Goal: Transaction & Acquisition: Purchase product/service

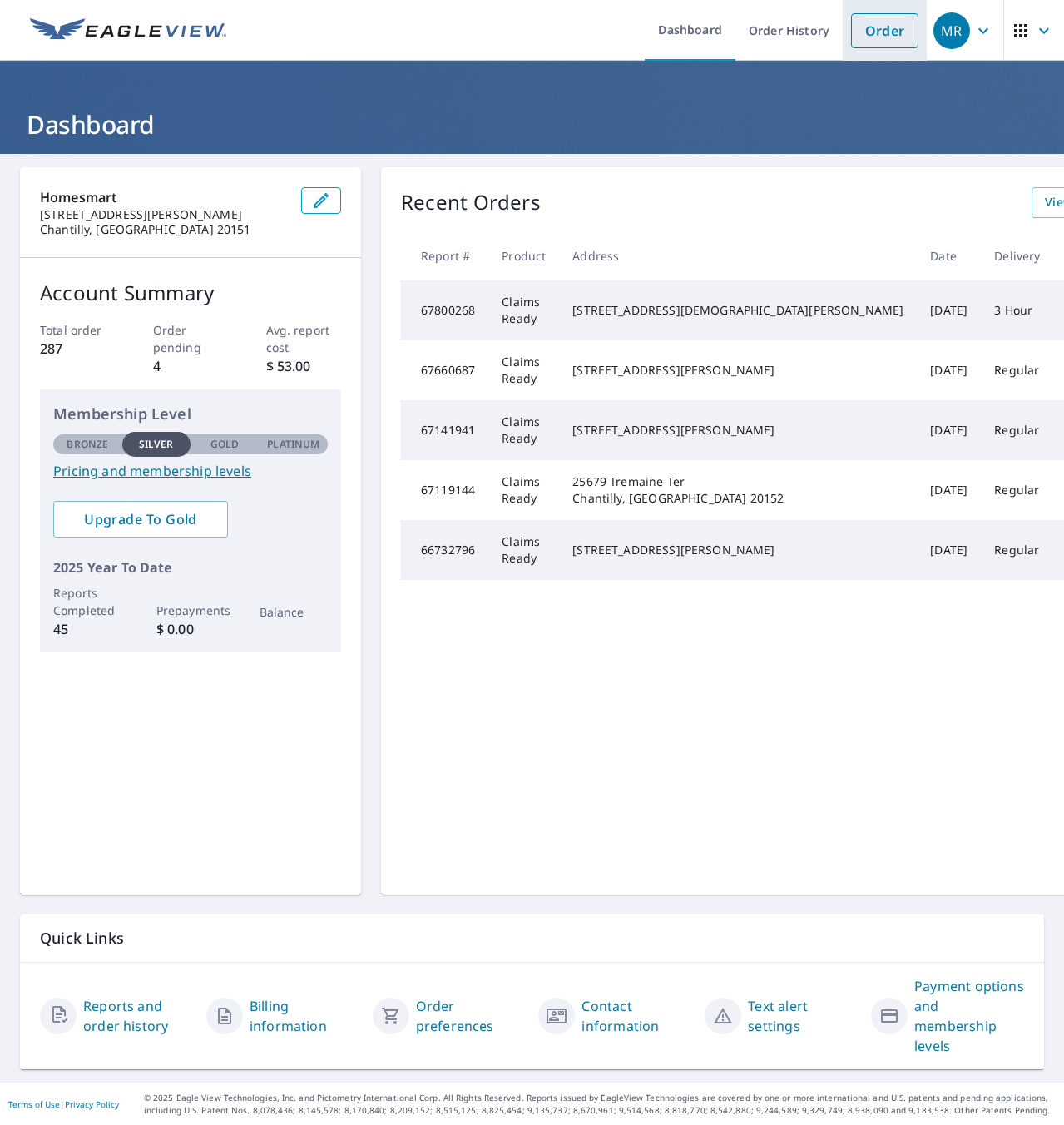
click at [853, 38] on link "Order" at bounding box center [885, 31] width 68 height 35
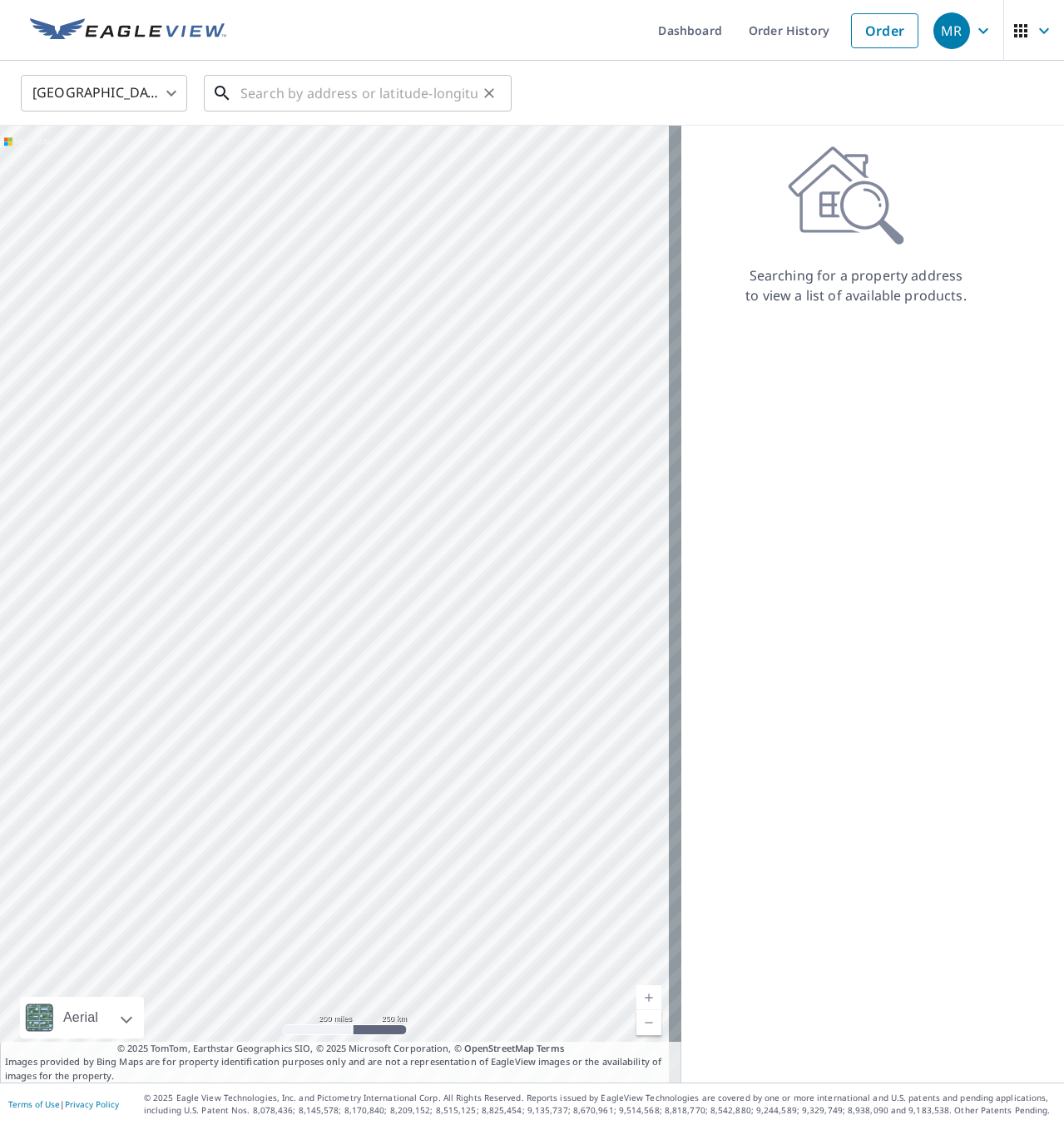
click at [247, 102] on input "text" at bounding box center [359, 92] width 237 height 46
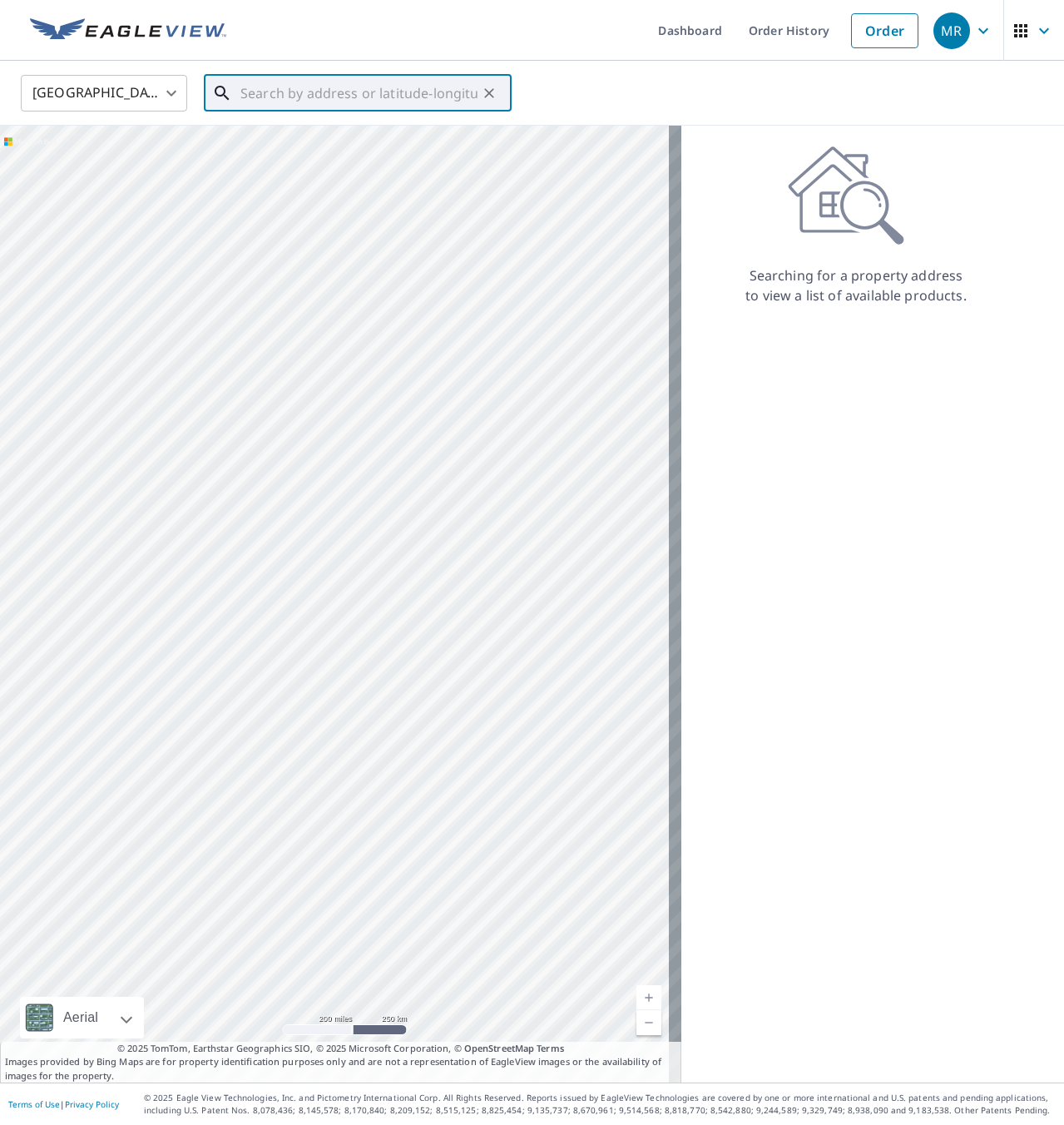
paste input "[STREET_ADDRESS][PERSON_NAME]"
click at [317, 147] on span "[STREET_ADDRESS][PERSON_NAME]" at bounding box center [368, 142] width 262 height 20
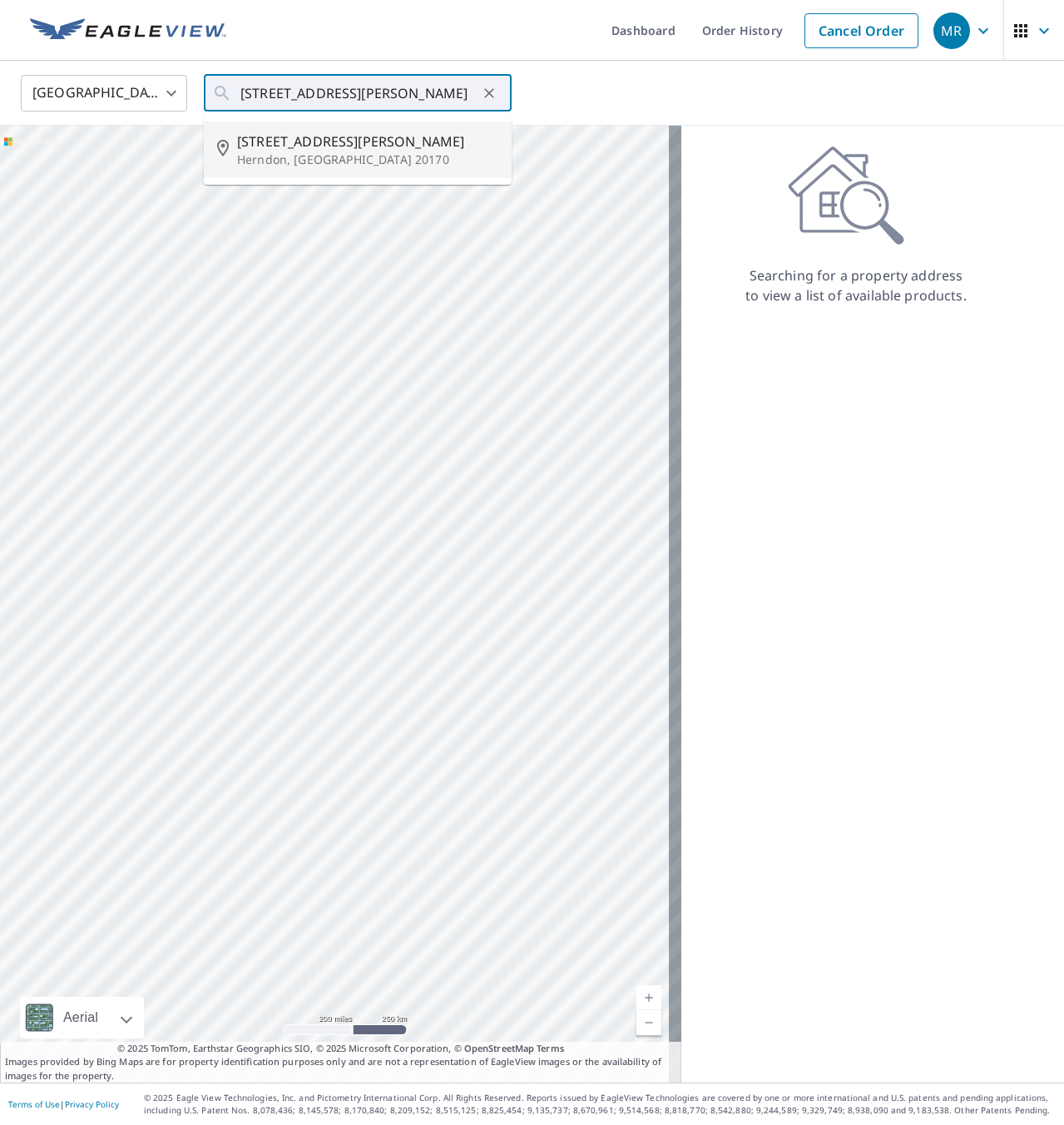
type input "[STREET_ADDRESS][PERSON_NAME]"
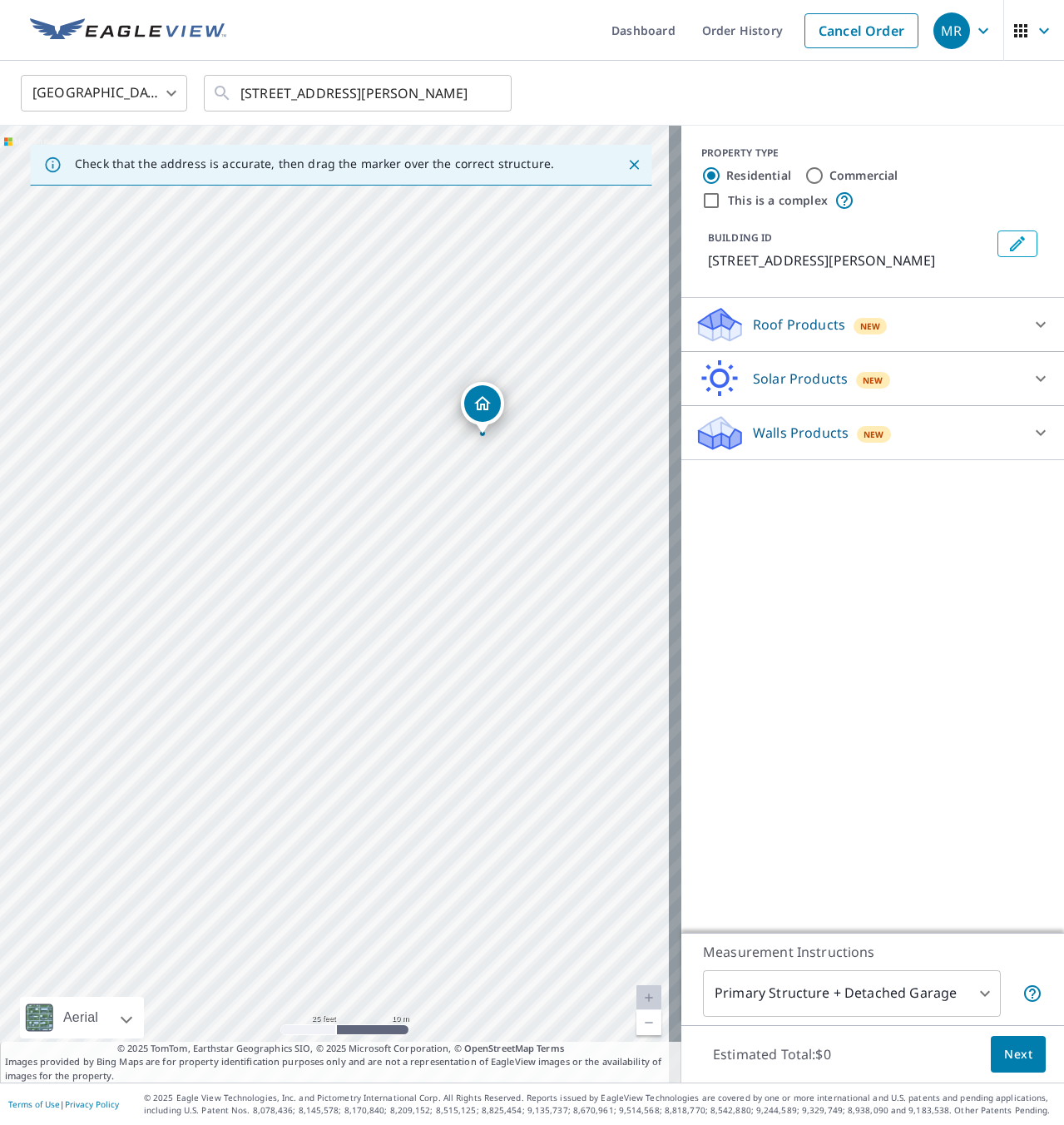
click at [887, 325] on div "Roof Products New" at bounding box center [858, 326] width 326 height 39
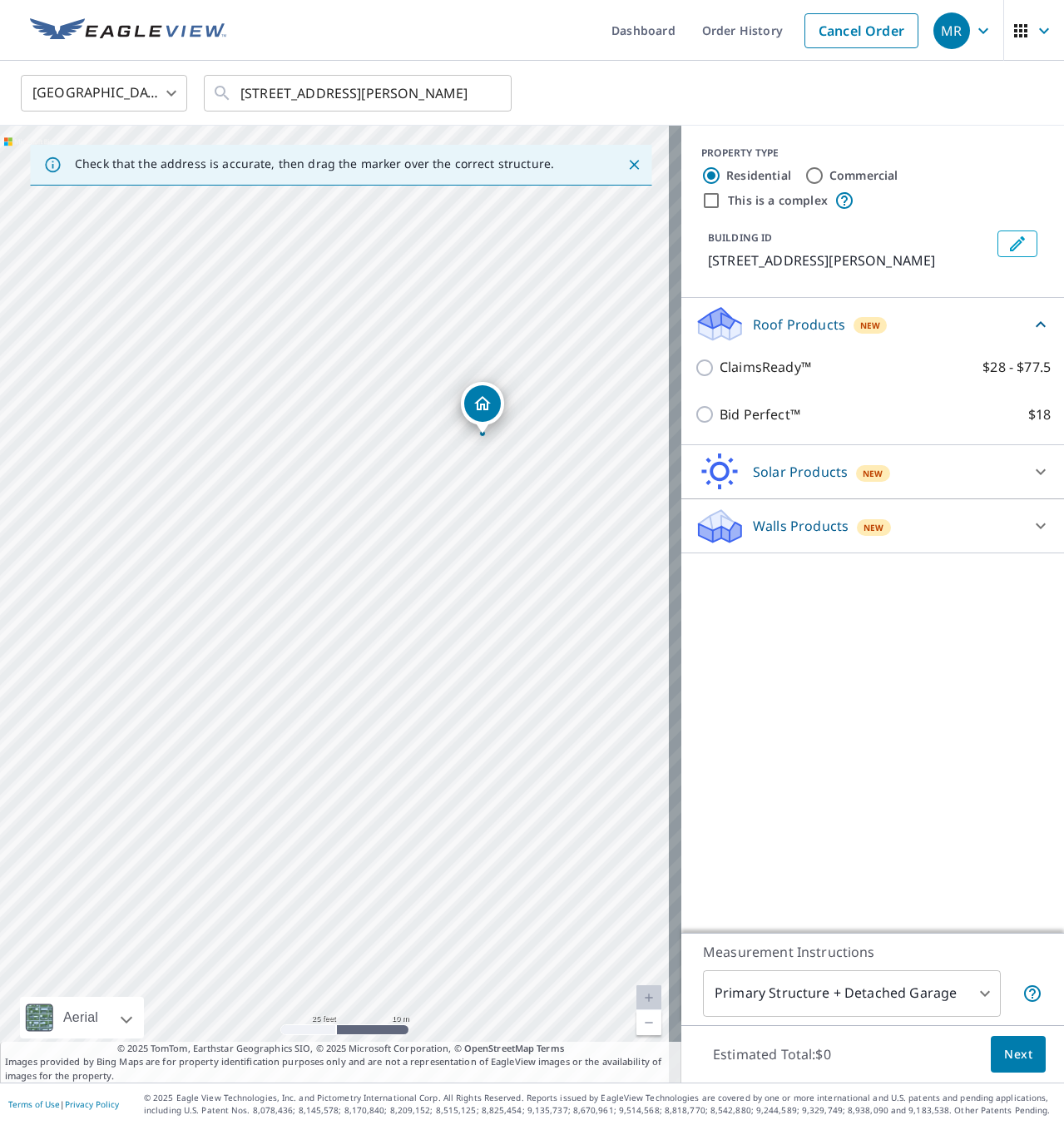
click at [734, 366] on p "ClaimsReady™" at bounding box center [765, 367] width 91 height 21
click at [720, 366] on input "ClaimsReady™ $28 - $77.5" at bounding box center [707, 368] width 25 height 20
checkbox input "true"
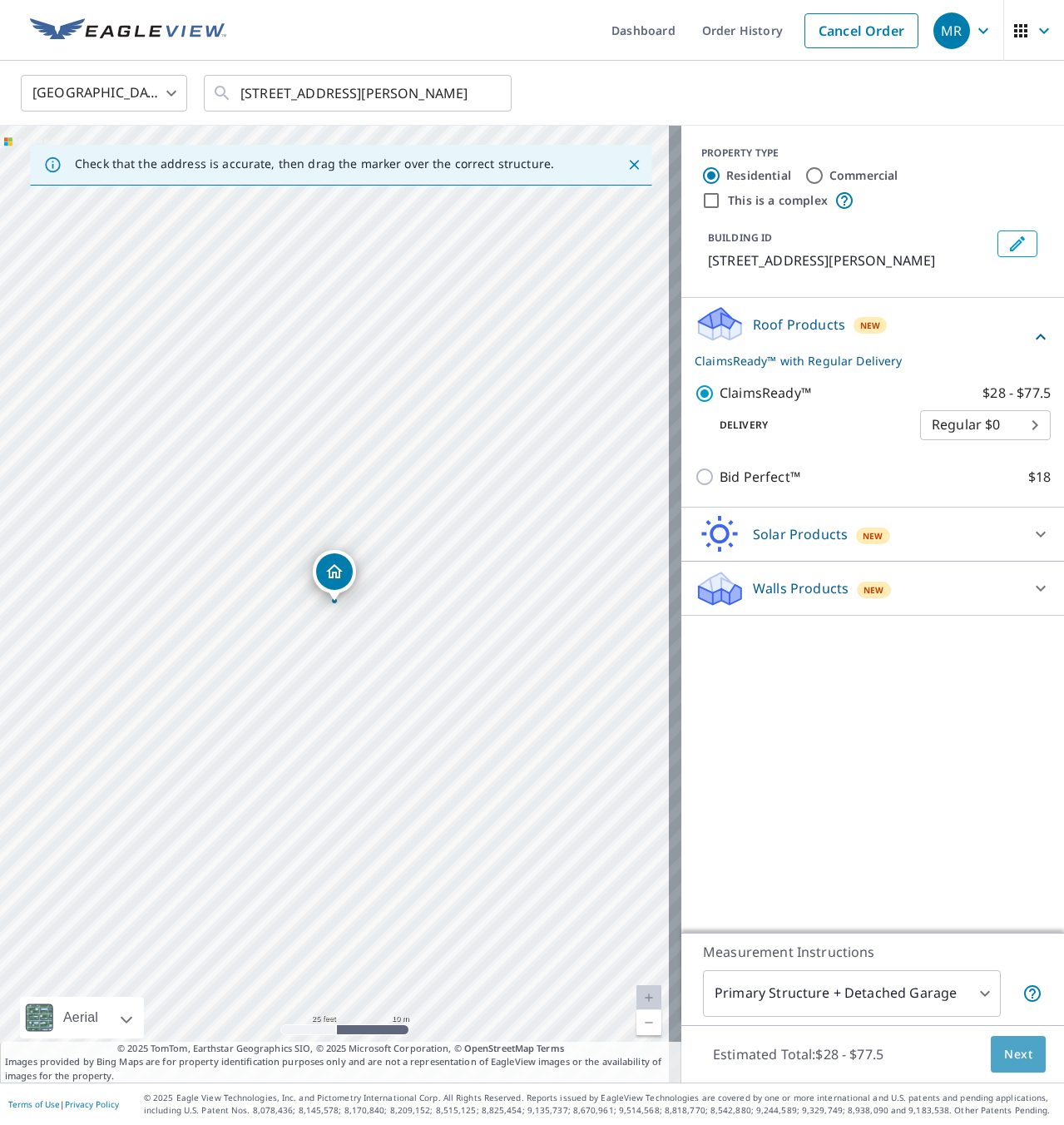
click at [1004, 1044] on span "Next" at bounding box center [1018, 1054] width 29 height 21
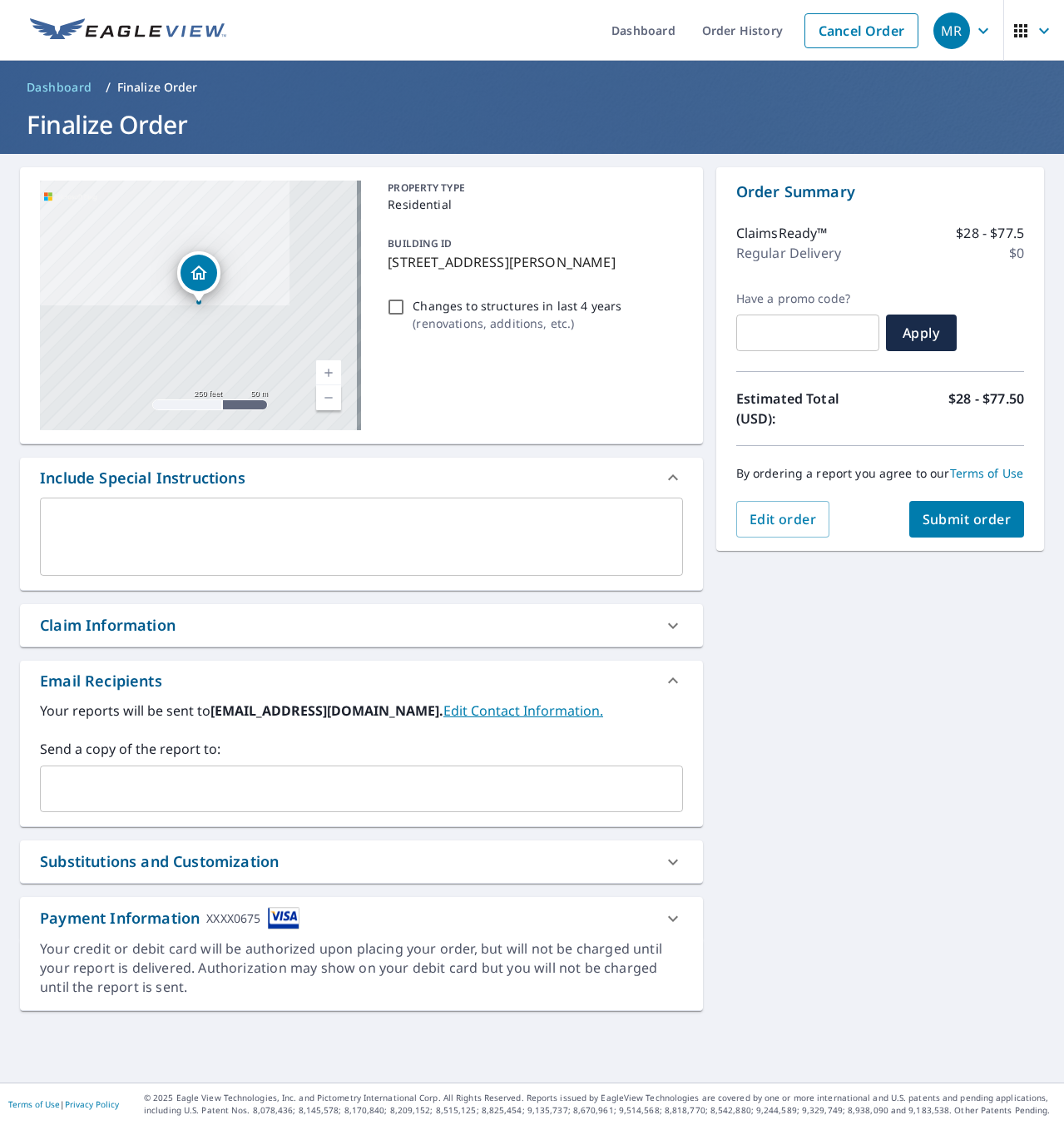
click at [956, 516] on button "Submit order" at bounding box center [968, 518] width 116 height 36
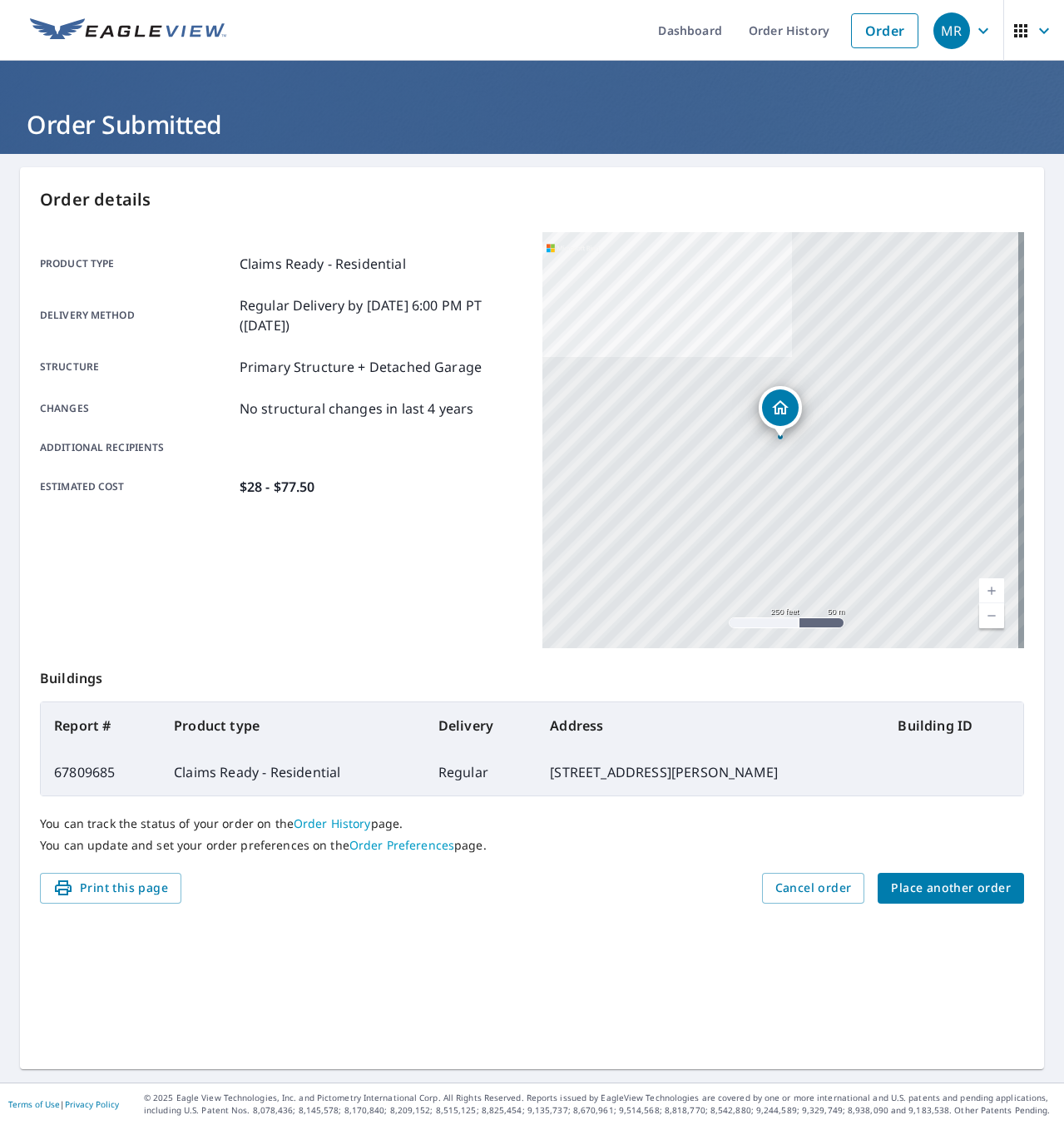
click at [169, 38] on img at bounding box center [128, 30] width 197 height 25
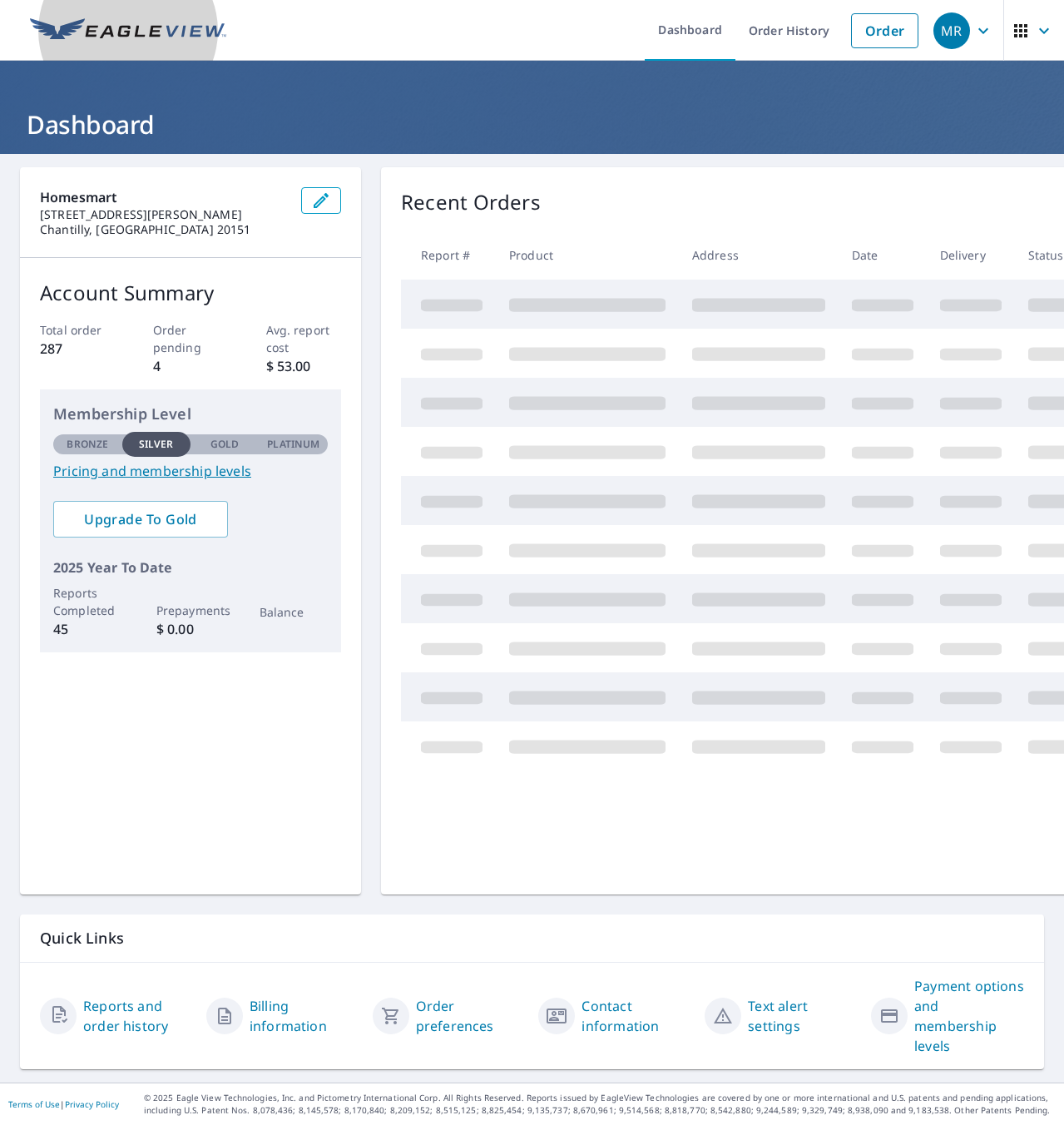
click at [169, 38] on img at bounding box center [128, 30] width 197 height 25
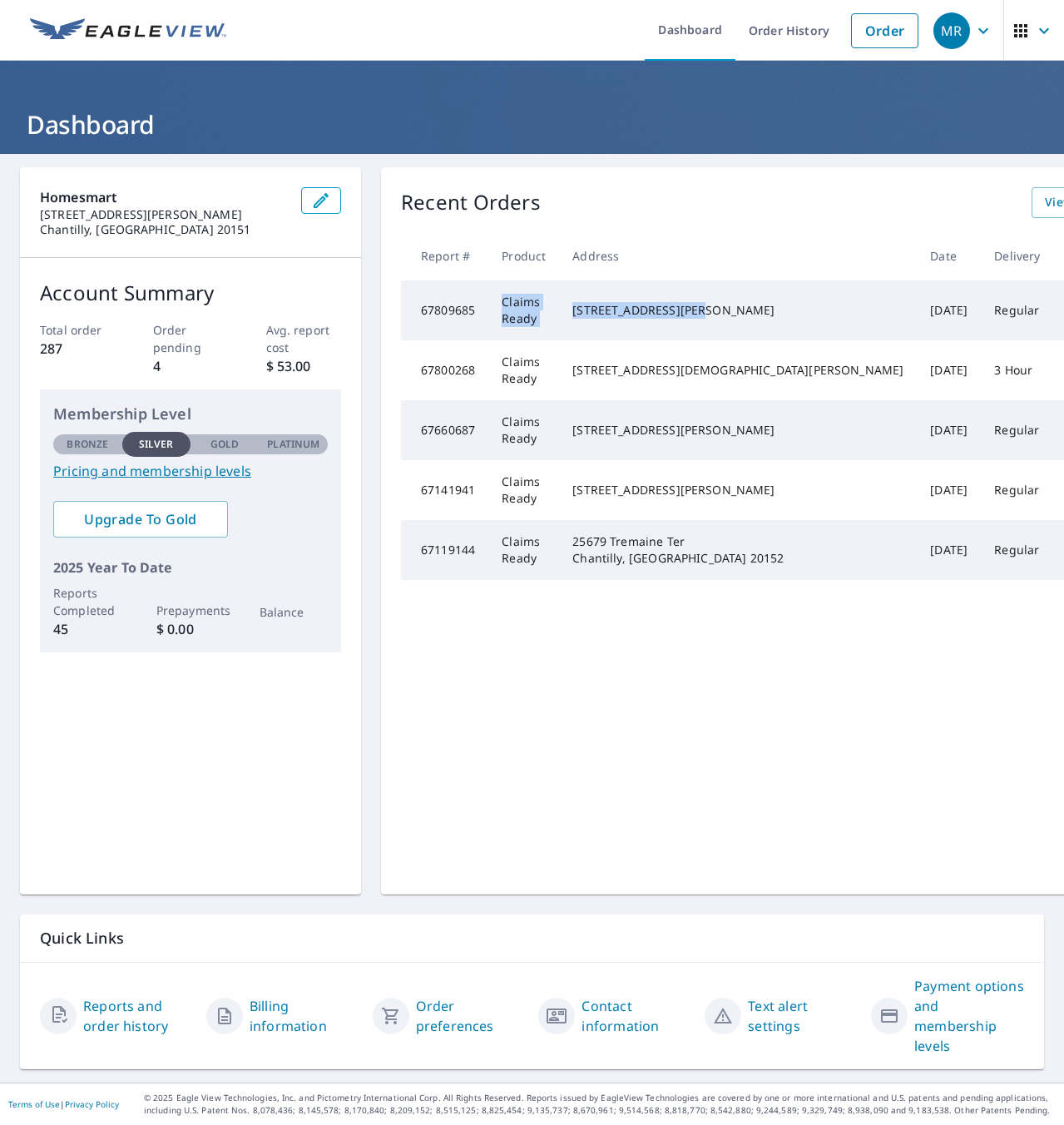
drag, startPoint x: 474, startPoint y: 280, endPoint x: 731, endPoint y: 355, distance: 267.7
click at [723, 340] on tr "67809685 Claims Ready 2206 Herman Ct Herndon, VA 20170 Oct 09, 2025 Regular Cre…" at bounding box center [844, 310] width 885 height 60
click at [658, 319] on div "[STREET_ADDRESS][PERSON_NAME]" at bounding box center [738, 310] width 331 height 17
click at [682, 315] on td "[STREET_ADDRESS][PERSON_NAME]" at bounding box center [739, 310] width 358 height 60
drag, startPoint x: 544, startPoint y: 314, endPoint x: 746, endPoint y: 326, distance: 202.4
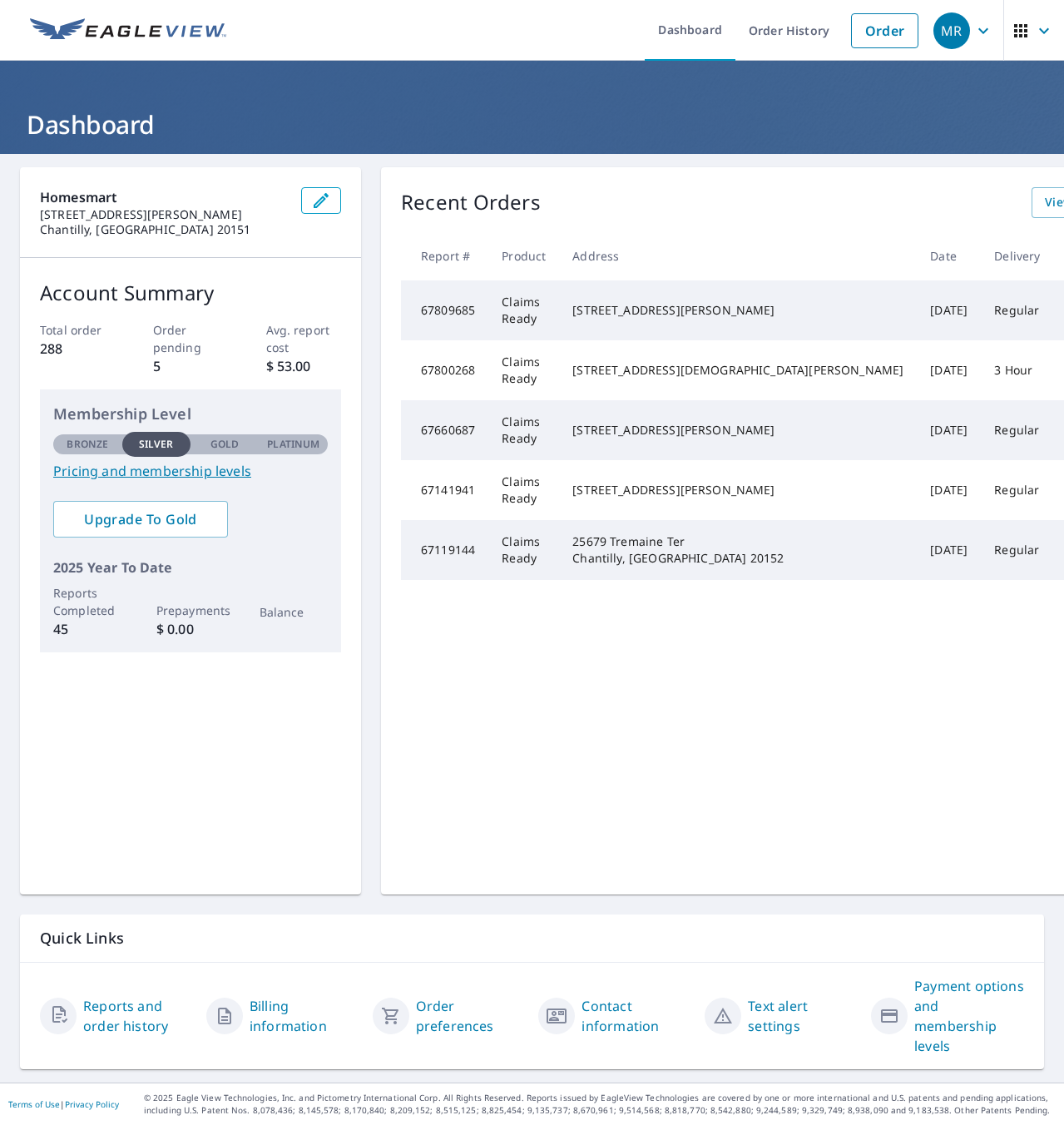
click at [746, 326] on tr "67809685 Claims Ready [STREET_ADDRESS][PERSON_NAME] [DATE] Regular In Process C…" at bounding box center [844, 310] width 885 height 60
click at [917, 325] on td "[DATE]" at bounding box center [949, 310] width 64 height 60
click at [492, 298] on td "Claims Ready" at bounding box center [524, 310] width 71 height 60
drag, startPoint x: 555, startPoint y: 295, endPoint x: 652, endPoint y: 327, distance: 102.1
click at [647, 326] on tr "67809685 Claims Ready [STREET_ADDRESS][PERSON_NAME] [DATE] Regular In Process C…" at bounding box center [844, 310] width 885 height 60
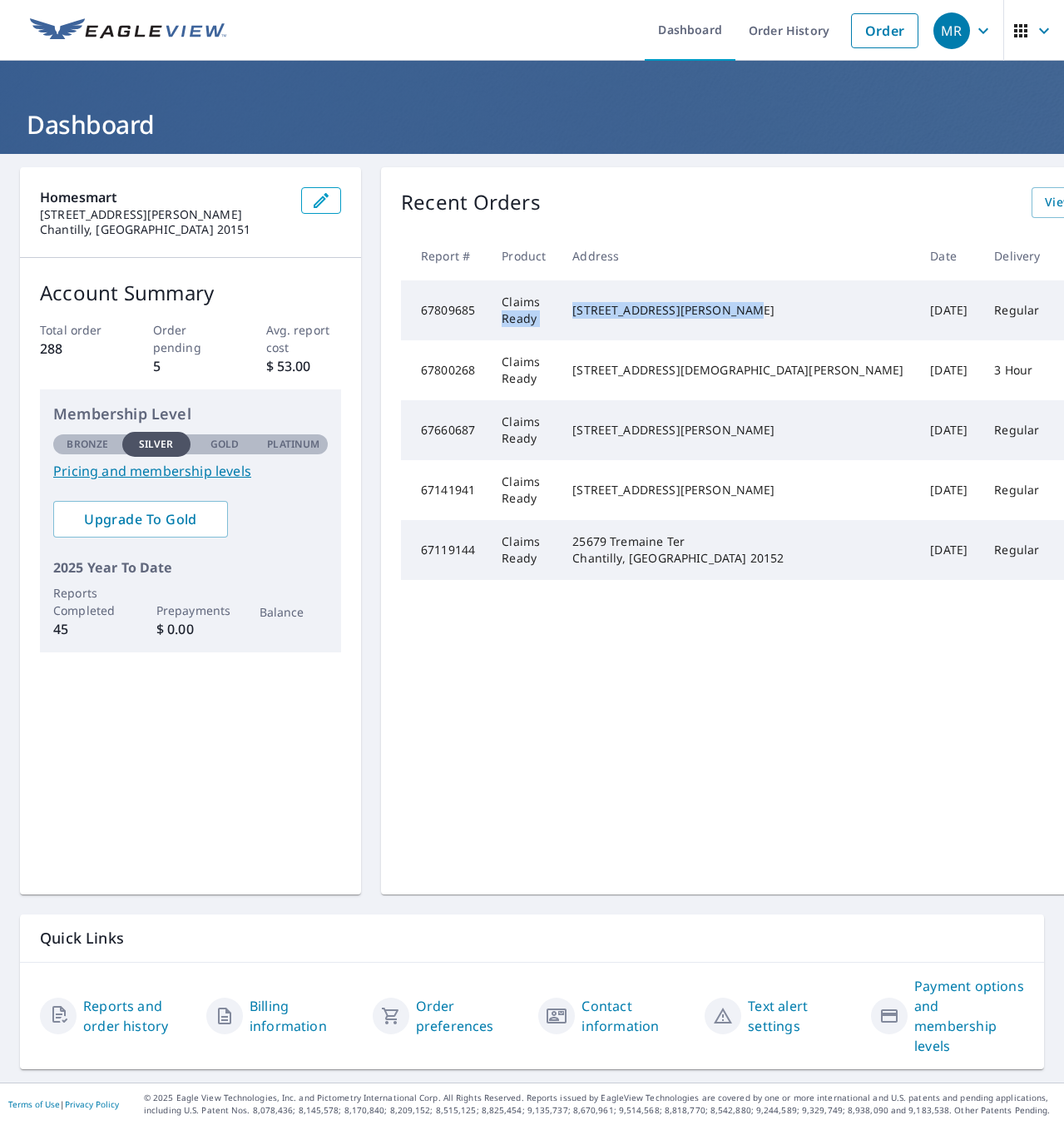
click at [579, 319] on div "[STREET_ADDRESS][PERSON_NAME]" at bounding box center [738, 310] width 331 height 17
drag, startPoint x: 582, startPoint y: 405, endPoint x: 624, endPoint y: 417, distance: 43.7
click at [593, 400] on td "[STREET_ADDRESS][DEMOGRAPHIC_DATA][PERSON_NAME]" at bounding box center [739, 370] width 358 height 60
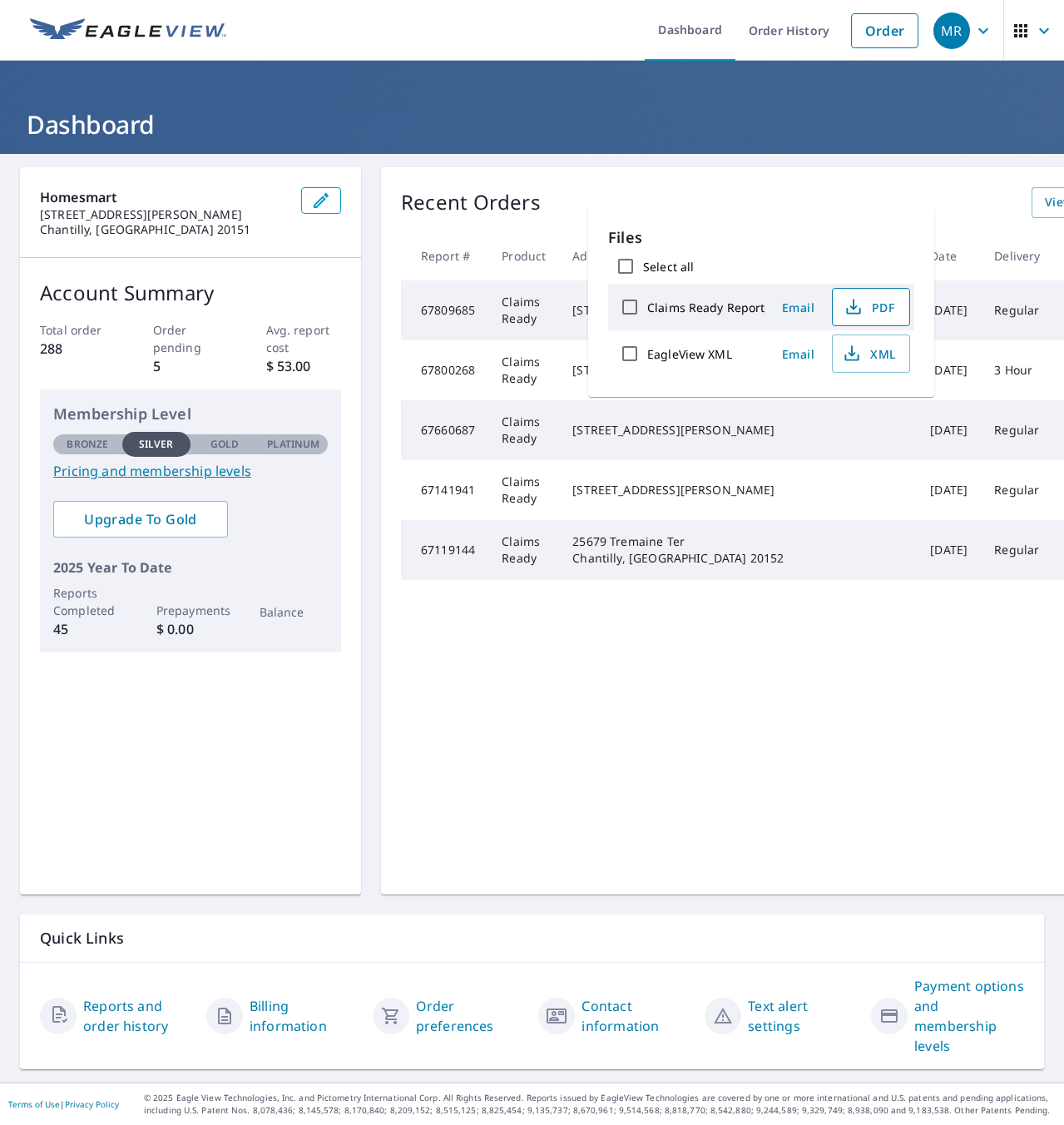
click at [878, 305] on span "PDF" at bounding box center [869, 307] width 53 height 20
